Goal: Find specific page/section: Find specific page/section

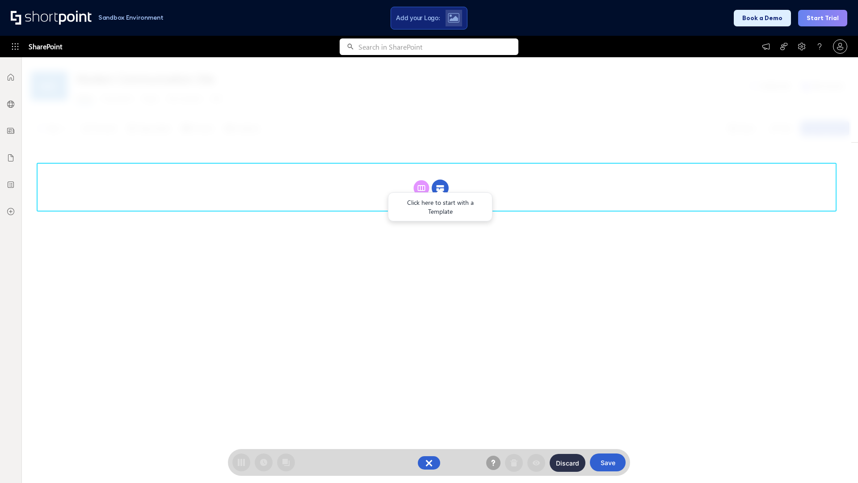
click at [440, 188] on circle at bounding box center [440, 188] width 17 height 17
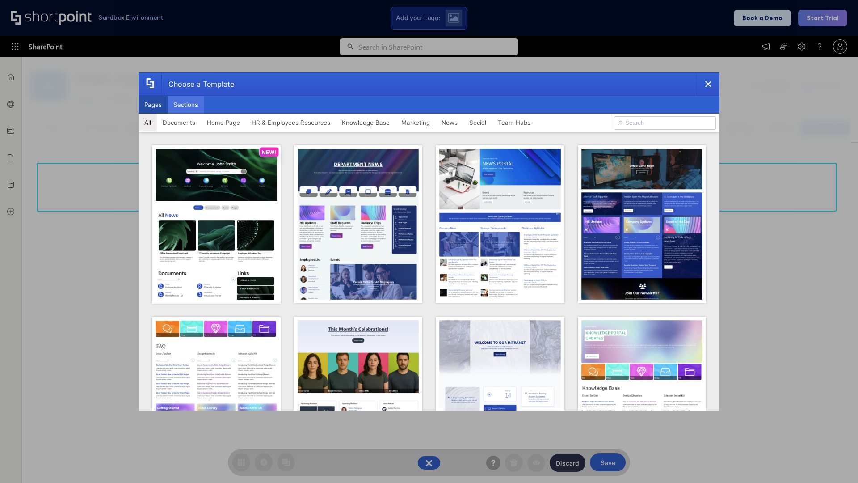
click at [186, 105] on button "Sections" at bounding box center [186, 105] width 36 height 18
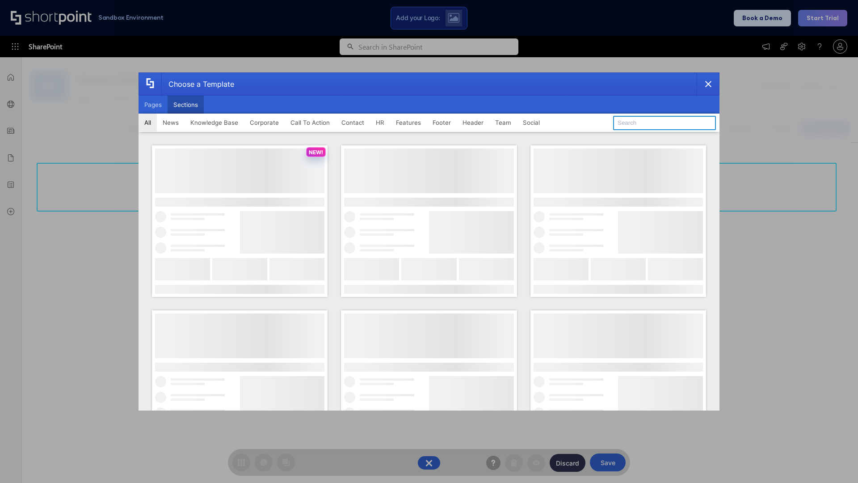
type input "News Kit 1"
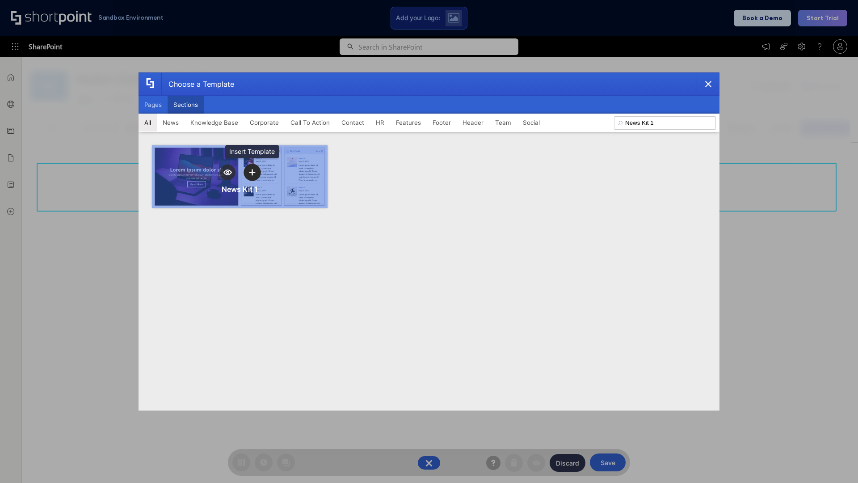
click at [252, 172] on icon "template selector" at bounding box center [252, 172] width 6 height 6
